Goal: Task Accomplishment & Management: Manage account settings

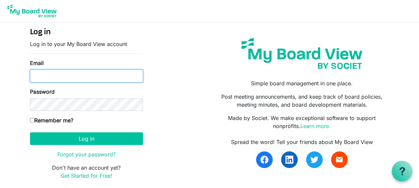
click at [66, 77] on input "Email" at bounding box center [86, 76] width 113 height 13
type input "marcusw@lowerthebarrierco.org"
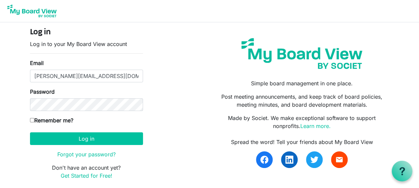
click at [30, 119] on input "Remember me?" at bounding box center [32, 120] width 4 height 4
checkbox input "true"
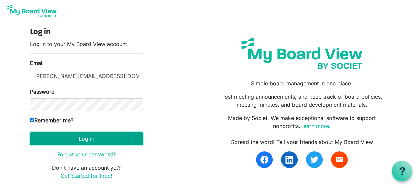
click at [72, 135] on button "Log in" at bounding box center [86, 138] width 113 height 13
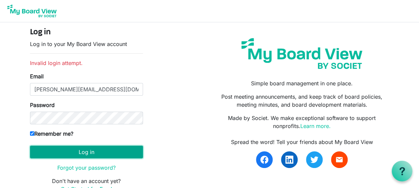
click at [64, 146] on button "Log in" at bounding box center [86, 152] width 113 height 13
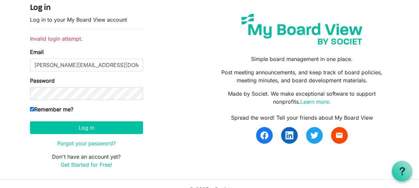
scroll to position [35, 0]
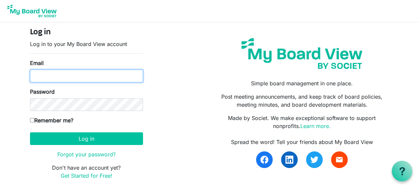
click at [65, 77] on input "Email" at bounding box center [86, 76] width 113 height 13
type input "[PERSON_NAME][EMAIL_ADDRESS][DOMAIN_NAME]"
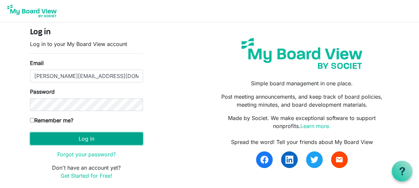
click at [49, 136] on button "Log in" at bounding box center [86, 138] width 113 height 13
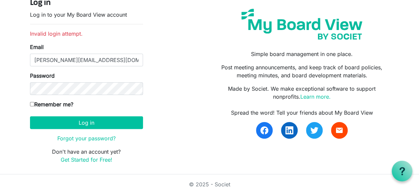
scroll to position [35, 0]
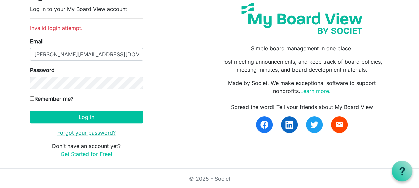
click at [76, 134] on link "Forgot your password?" at bounding box center [86, 132] width 58 height 7
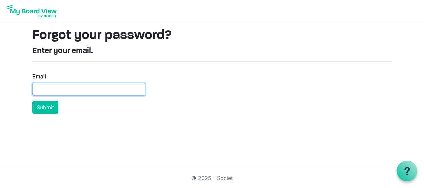
click at [63, 87] on input "Email" at bounding box center [88, 89] width 113 height 13
type input "[PERSON_NAME][EMAIL_ADDRESS][DOMAIN_NAME]"
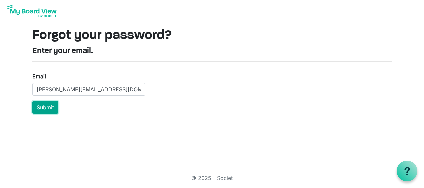
click at [49, 105] on button "Submit" at bounding box center [45, 107] width 26 height 13
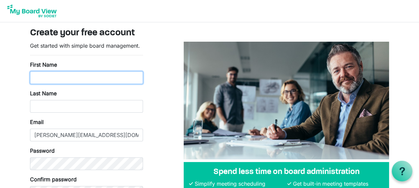
drag, startPoint x: 52, startPoint y: 79, endPoint x: 63, endPoint y: 51, distance: 30.4
click at [63, 51] on form "Get started with simple board management. First Name Last Name Email marcusw@lo…" at bounding box center [86, 129] width 113 height 175
type input "Marcus"
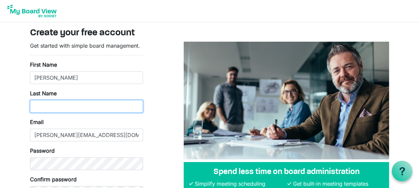
click at [38, 109] on input "Last Name" at bounding box center [86, 106] width 113 height 13
type input "Weaver"
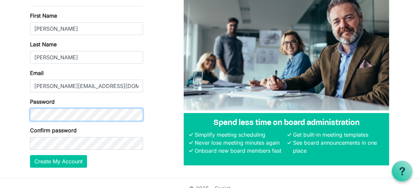
scroll to position [59, 0]
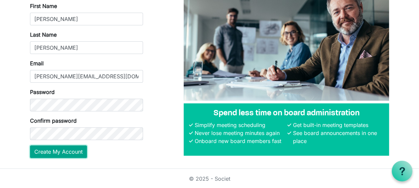
click at [56, 150] on button "Create My Account" at bounding box center [58, 151] width 57 height 13
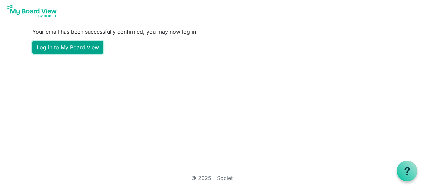
click at [65, 42] on link "Log in to My Board View" at bounding box center [67, 47] width 71 height 13
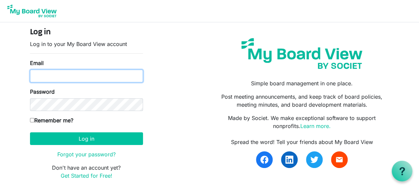
type input "marcusw@lowerthebarrierco.org"
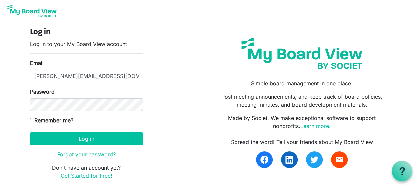
click at [31, 118] on input "Remember me?" at bounding box center [32, 120] width 4 height 4
checkbox input "true"
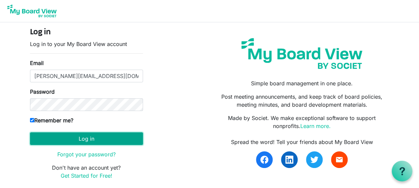
click at [71, 137] on button "Log in" at bounding box center [86, 138] width 113 height 13
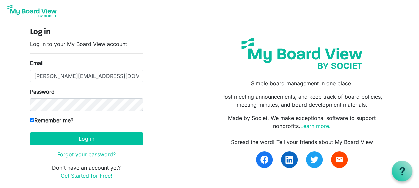
click at [214, 71] on div "Simple board management in one place. Post meeting announcements, and keep trac…" at bounding box center [301, 106] width 184 height 157
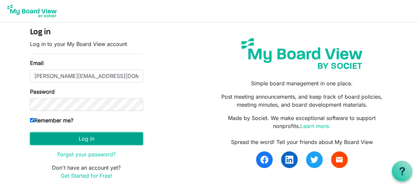
click at [93, 137] on button "Log in" at bounding box center [86, 138] width 113 height 13
click at [94, 139] on button "Log in" at bounding box center [86, 138] width 113 height 13
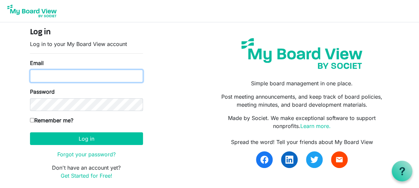
type input "[PERSON_NAME][EMAIL_ADDRESS][DOMAIN_NAME]"
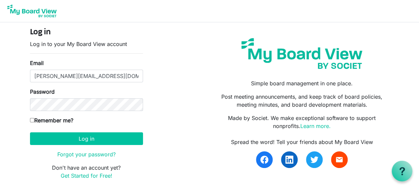
click at [31, 119] on input "Remember me?" at bounding box center [32, 120] width 4 height 4
checkbox input "true"
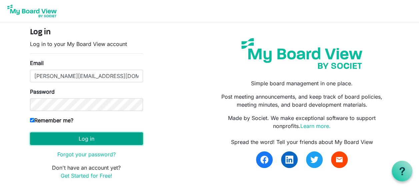
click at [35, 135] on button "Log in" at bounding box center [86, 138] width 113 height 13
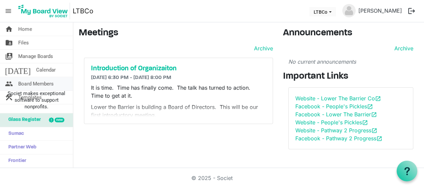
click at [17, 82] on link "people Board Members" at bounding box center [36, 83] width 73 height 13
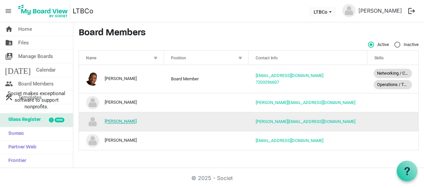
click at [114, 120] on link "[PERSON_NAME]" at bounding box center [121, 121] width 32 height 5
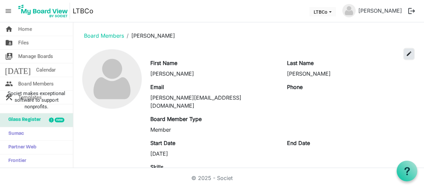
click at [406, 54] on span "edit" at bounding box center [409, 54] width 6 height 6
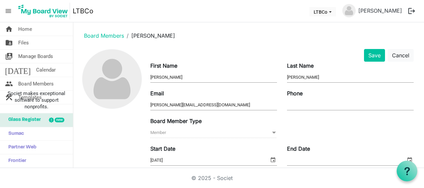
click at [271, 134] on span at bounding box center [274, 132] width 6 height 7
click at [30, 27] on span "Home" at bounding box center [25, 28] width 14 height 13
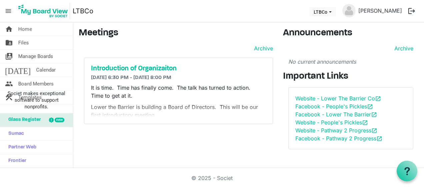
click at [27, 120] on span "Glass Register" at bounding box center [23, 119] width 36 height 13
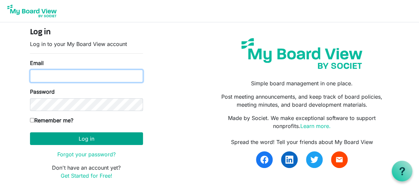
type input "[PERSON_NAME][EMAIL_ADDRESS][DOMAIN_NAME]"
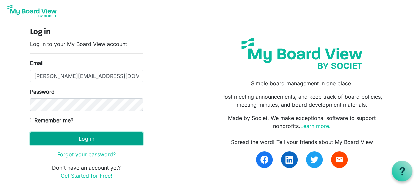
click at [66, 140] on button "Log in" at bounding box center [86, 138] width 113 height 13
